Goal: Navigation & Orientation: Find specific page/section

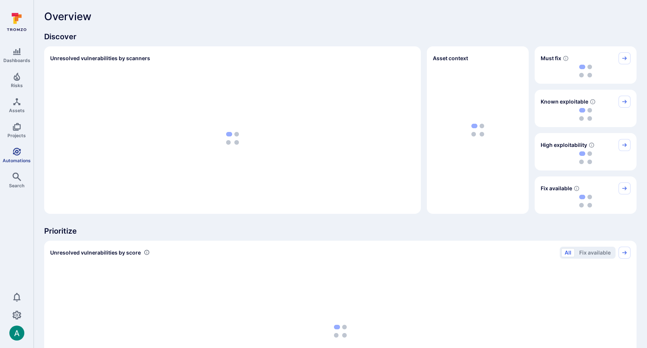
click at [10, 151] on link "Automations" at bounding box center [16, 155] width 33 height 22
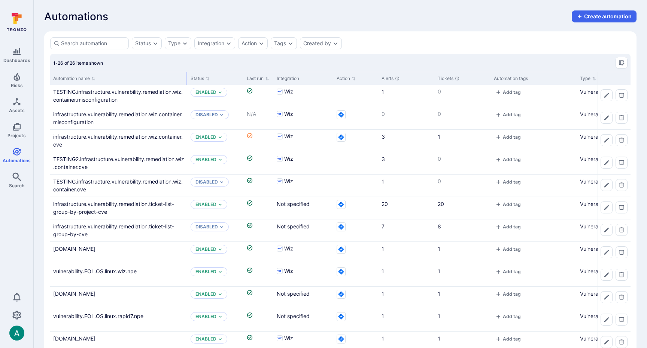
drag, startPoint x: 123, startPoint y: 76, endPoint x: 186, endPoint y: 76, distance: 62.5
click at [186, 76] on div at bounding box center [186, 78] width 1 height 13
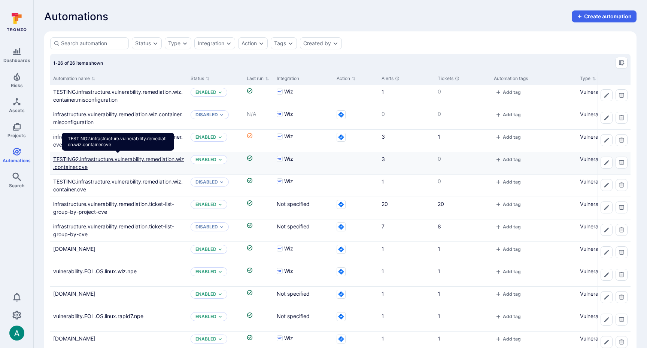
click at [143, 158] on link "TESTING2.infrastructure.vulnerability.remediation.wiz.container.cve" at bounding box center [118, 163] width 131 height 14
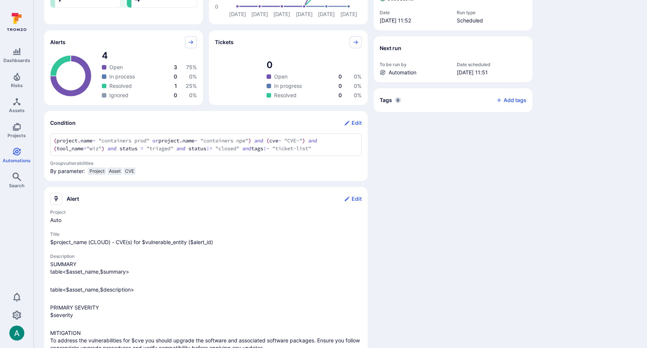
scroll to position [183, 0]
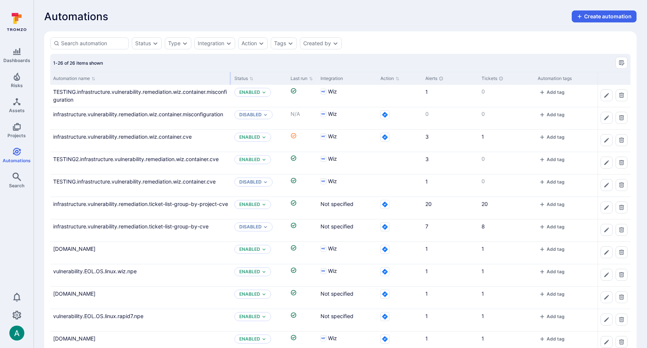
drag, startPoint x: 124, startPoint y: 77, endPoint x: 230, endPoint y: 81, distance: 106.3
click at [230, 81] on div at bounding box center [230, 78] width 1 height 13
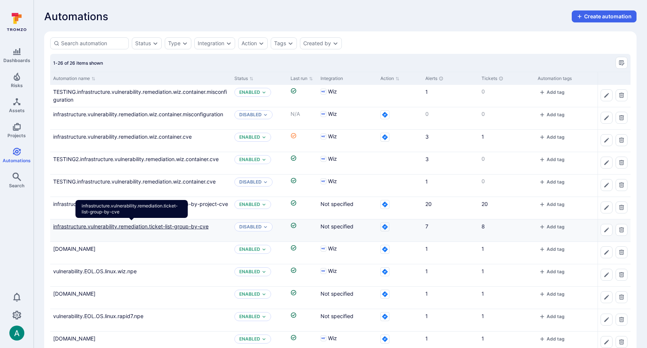
click at [205, 225] on link "infrastructure.vulnerability.remediation.ticket-list-group-by-cve" at bounding box center [130, 226] width 155 height 6
